Goal: Task Accomplishment & Management: Manage account settings

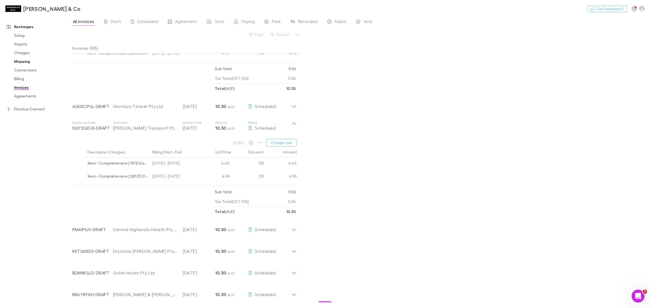
click at [30, 60] on link "Mapping" at bounding box center [43, 61] width 68 height 9
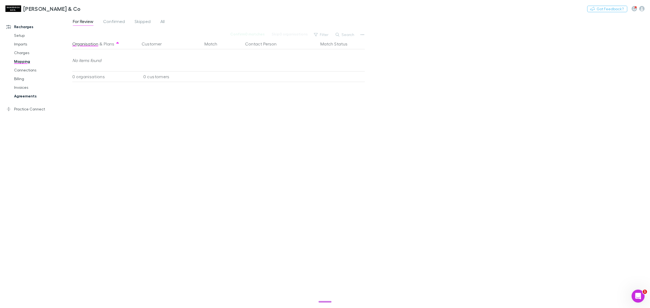
click at [27, 100] on link "Agreements" at bounding box center [43, 96] width 68 height 9
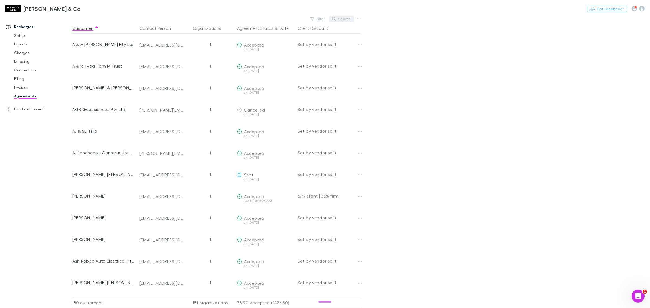
click at [340, 20] on button "Search" at bounding box center [341, 19] width 25 height 6
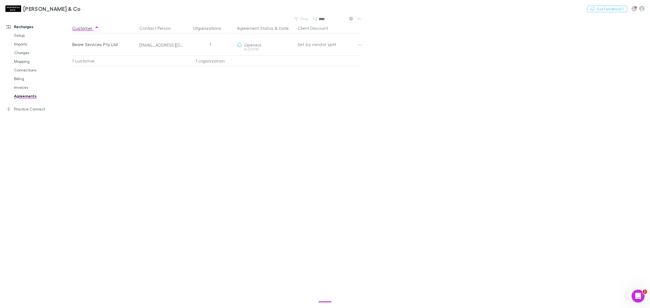
click at [338, 17] on input "****" at bounding box center [332, 19] width 27 height 8
type input "*"
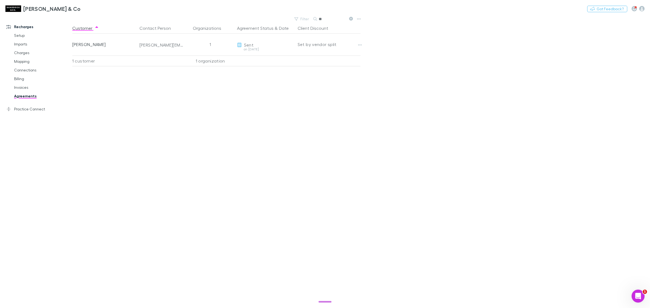
type input "*"
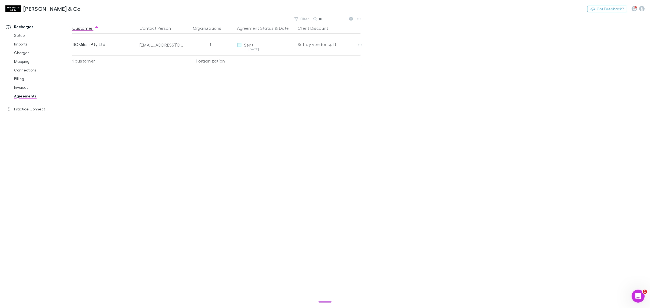
type input "*"
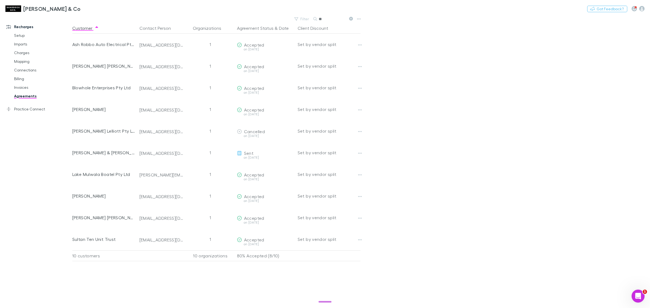
type input "*"
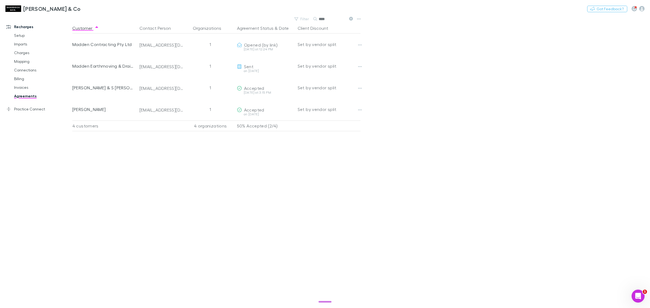
click at [330, 20] on input "****" at bounding box center [332, 19] width 27 height 8
type input "*"
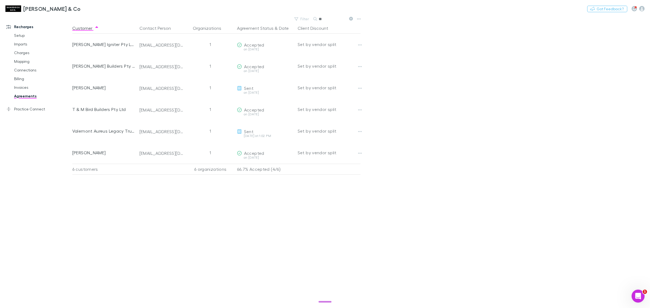
type input "*"
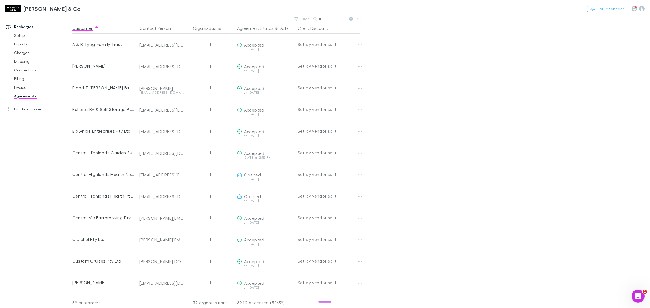
type input "*"
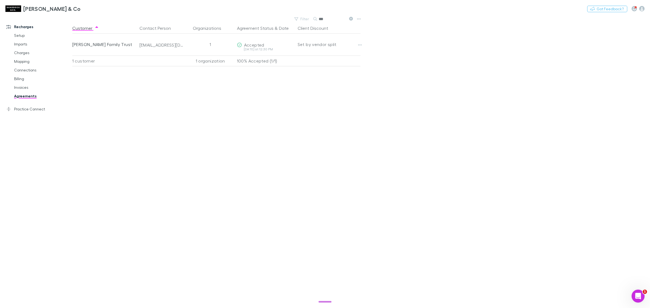
click at [336, 15] on input "***" at bounding box center [332, 19] width 27 height 8
type input "*"
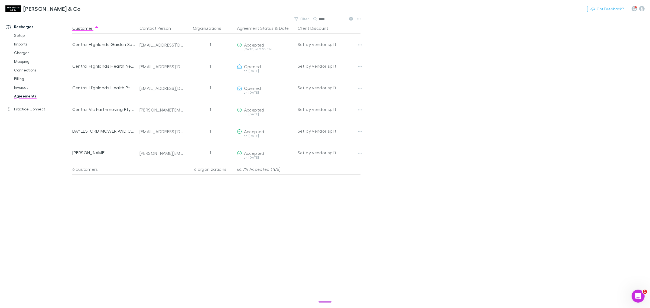
click at [330, 19] on input "****" at bounding box center [332, 19] width 27 height 8
type input "*"
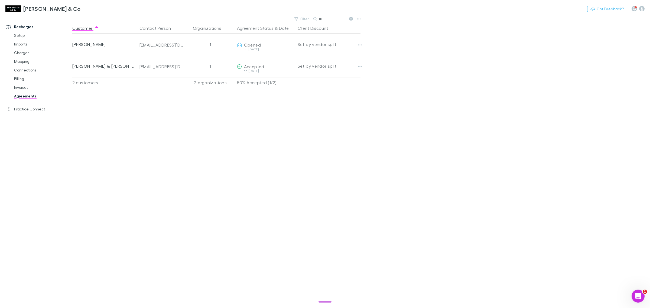
type input "*"
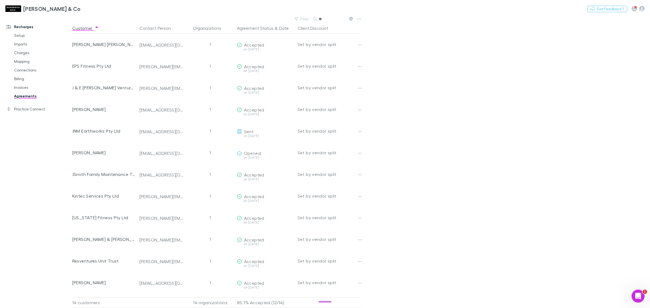
type input "*"
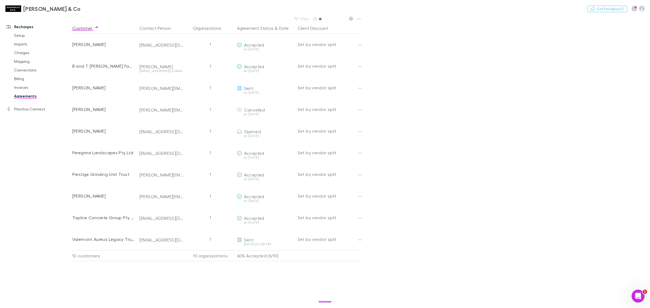
type input "*"
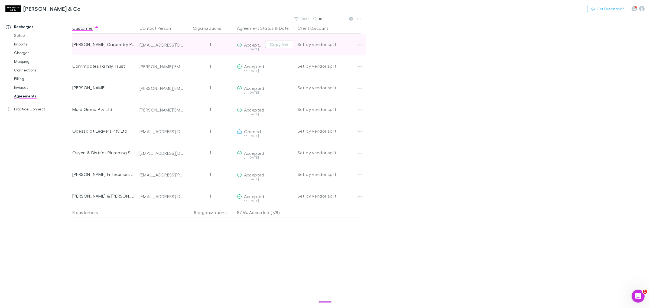
type input "*"
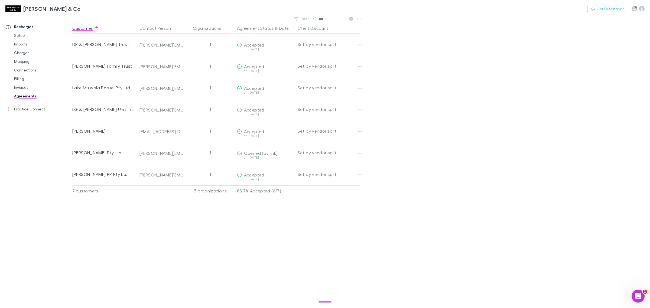
type input "***"
click at [460, 181] on main "Filter Search *** Customer Contact Person Organizations Agreement Status & Date…" at bounding box center [361, 161] width 578 height 293
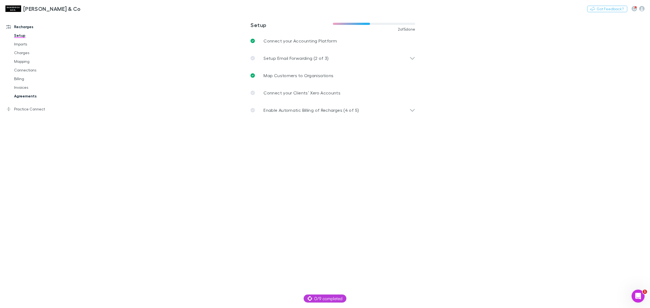
drag, startPoint x: 30, startPoint y: 97, endPoint x: 52, endPoint y: 94, distance: 22.1
click at [30, 97] on link "Agreements" at bounding box center [43, 96] width 68 height 9
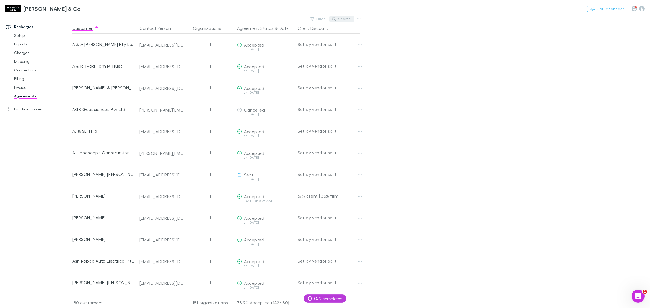
click at [346, 18] on button "Search" at bounding box center [341, 19] width 25 height 6
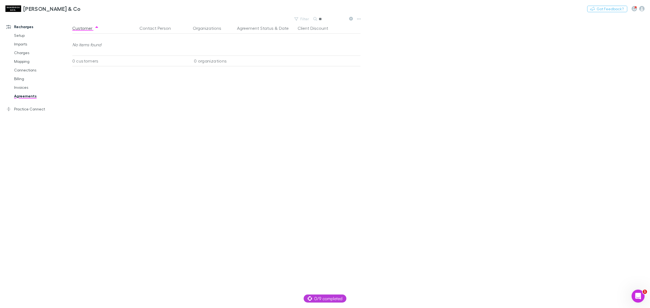
type input "*"
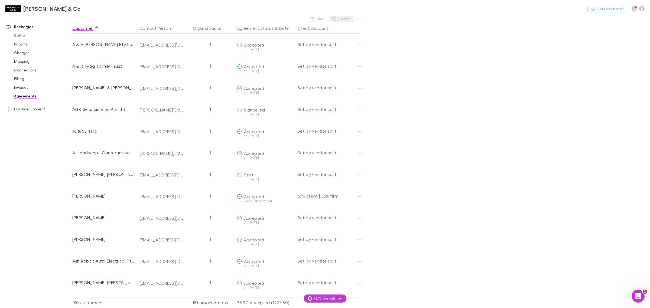
click at [341, 22] on button "Search" at bounding box center [341, 19] width 25 height 6
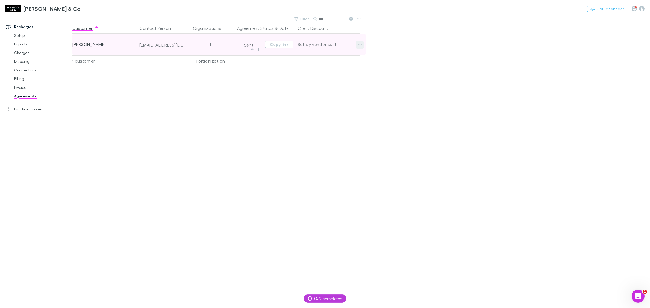
type input "***"
click at [362, 45] on button "button" at bounding box center [360, 45] width 8 height 8
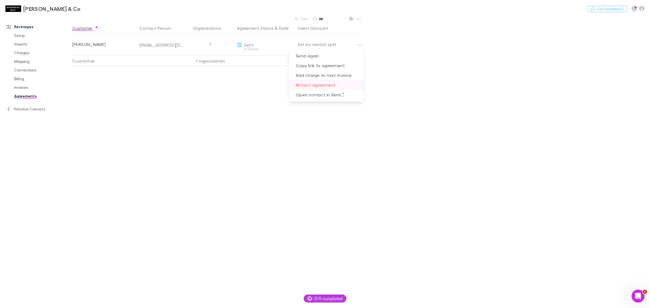
click at [335, 83] on p "Retract agreement" at bounding box center [326, 85] width 74 height 10
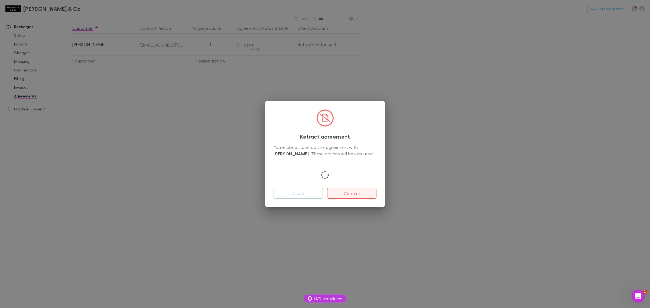
click at [349, 193] on button "Confirm" at bounding box center [351, 193] width 49 height 11
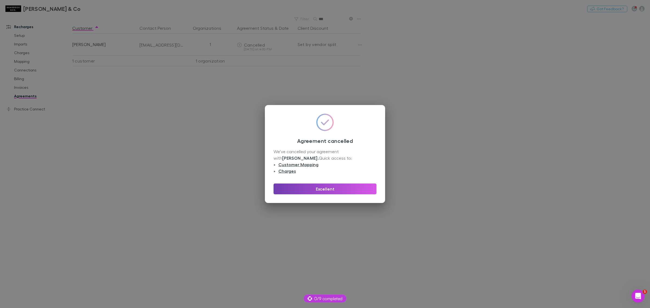
click at [329, 192] on button "Excellent" at bounding box center [324, 189] width 103 height 11
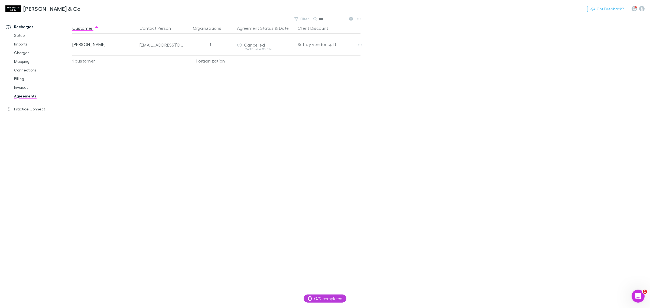
click at [31, 95] on link "Agreements" at bounding box center [43, 96] width 68 height 9
click at [348, 19] on button at bounding box center [350, 19] width 6 height 5
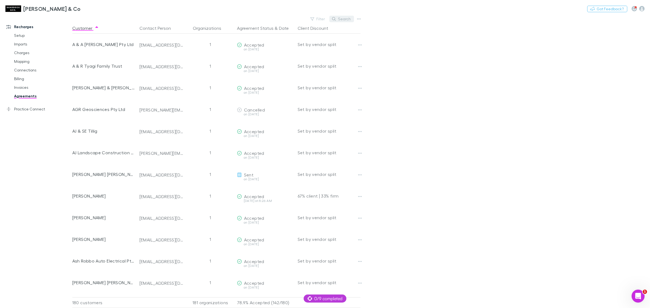
click at [350, 19] on button "Search" at bounding box center [341, 19] width 25 height 6
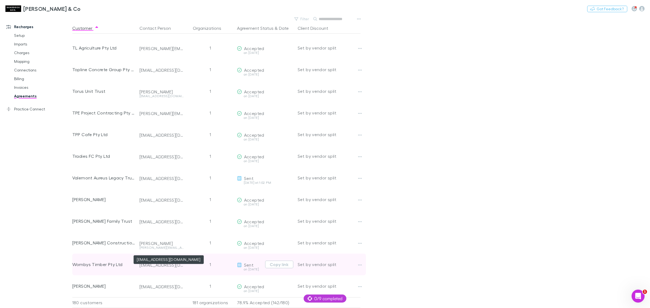
scroll to position [3607, 0]
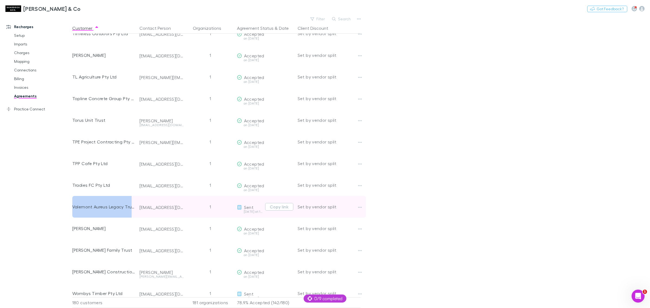
drag, startPoint x: 136, startPoint y: 207, endPoint x: 73, endPoint y: 206, distance: 63.1
click at [73, 206] on div "Valemont Aureus Legacy Trust bullattaruraloffice@gmail.com 1 Sent today at 1:02…" at bounding box center [219, 207] width 294 height 22
copy div "Valemont Aureus Legacy Trust"
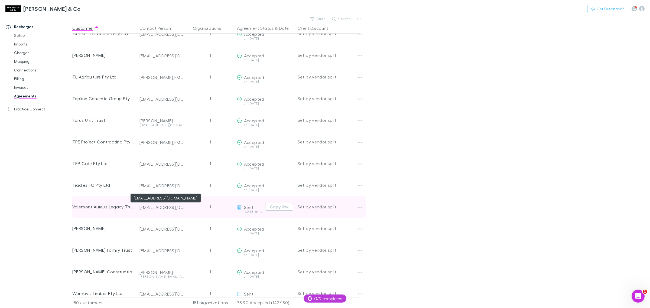
click at [154, 207] on div "[EMAIL_ADDRESS][DOMAIN_NAME]" at bounding box center [161, 207] width 44 height 5
drag, startPoint x: 138, startPoint y: 206, endPoint x: 171, endPoint y: 212, distance: 32.9
click at [171, 212] on div "[EMAIL_ADDRESS][DOMAIN_NAME]" at bounding box center [161, 207] width 49 height 22
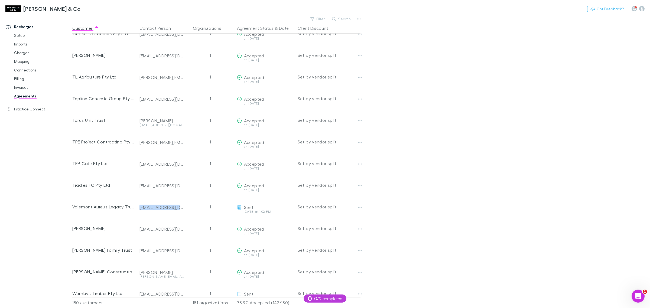
copy div "[EMAIL_ADDRESS][DOMAIN_NAME]"
